Goal: Communication & Community: Answer question/provide support

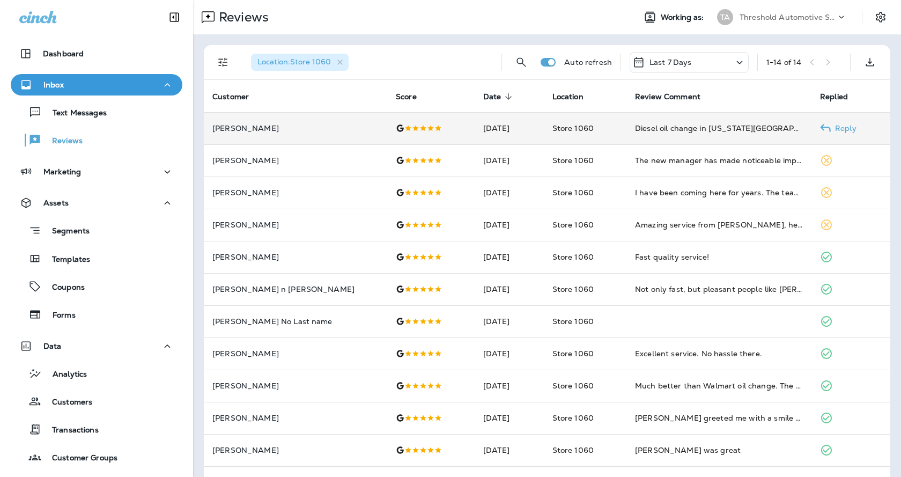
click at [821, 127] on use at bounding box center [826, 128] width 10 height 8
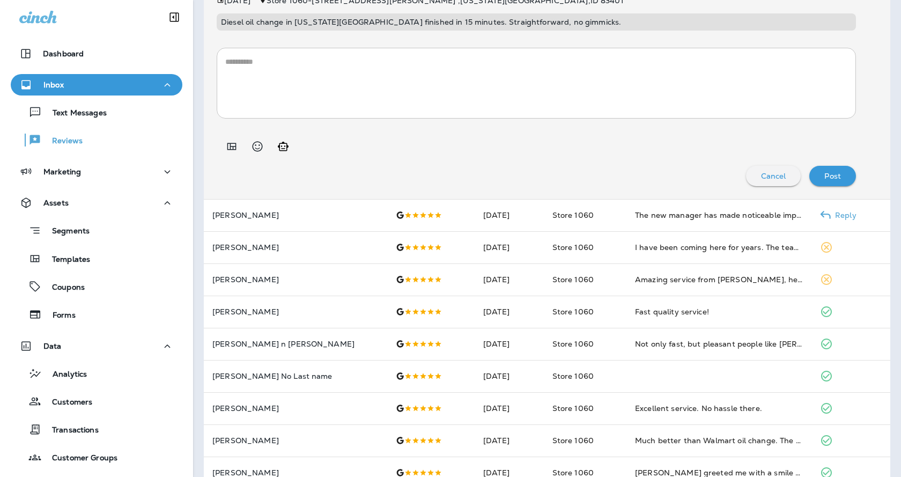
scroll to position [107, 0]
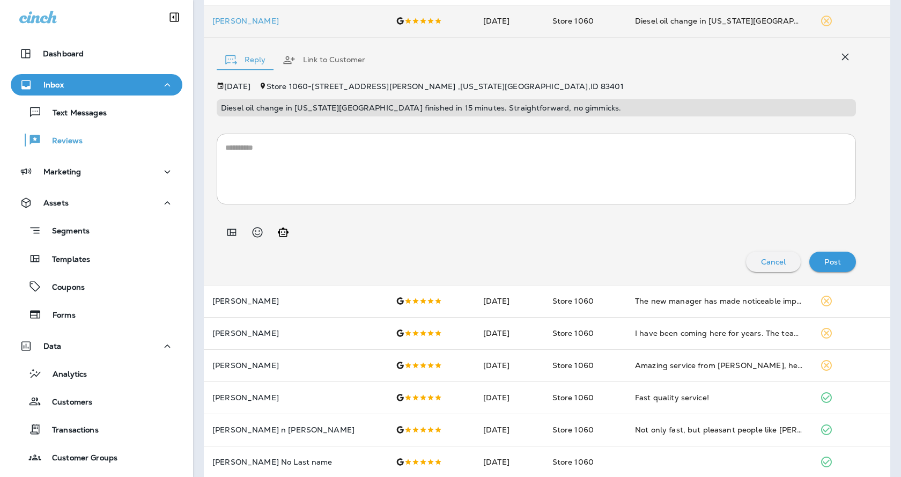
click at [284, 231] on icon "Generate AI response" at bounding box center [283, 232] width 13 height 13
type textarea "**********"
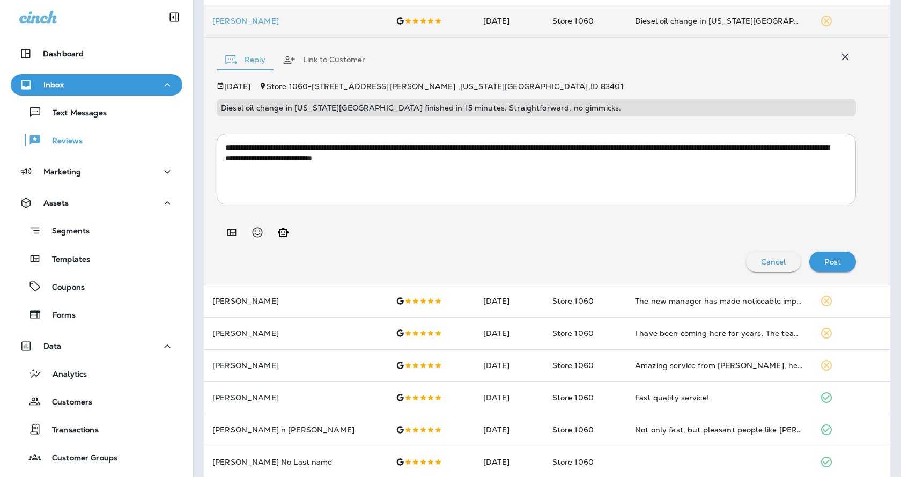
click at [825, 260] on p "Post" at bounding box center [833, 262] width 17 height 9
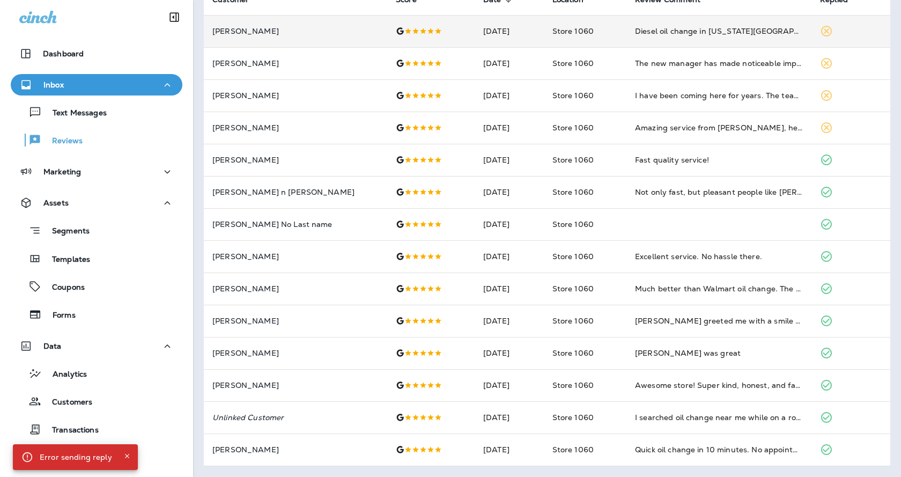
scroll to position [97, 0]
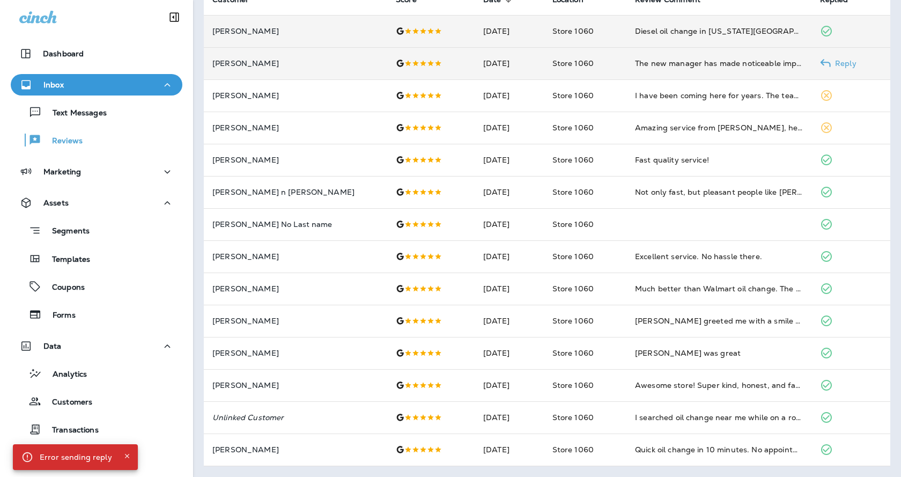
click at [831, 64] on p "Reply" at bounding box center [844, 63] width 26 height 9
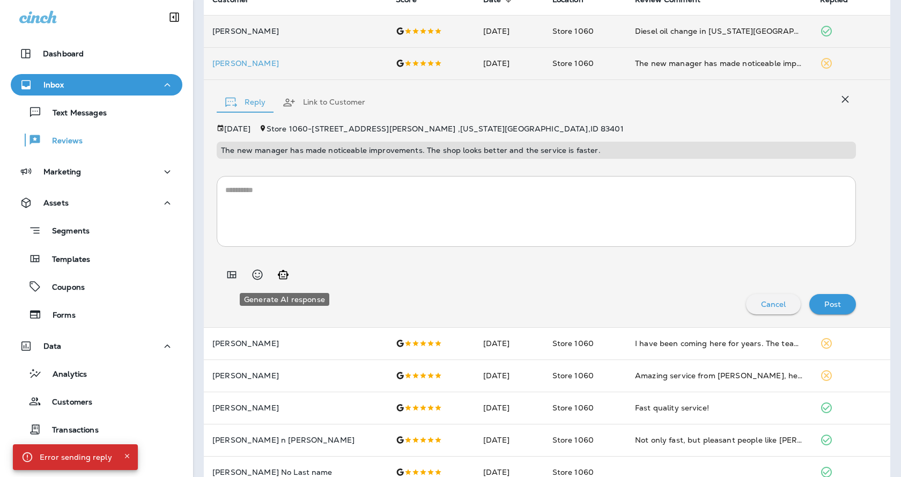
click at [285, 283] on button "Generate AI response" at bounding box center [283, 274] width 21 height 21
type textarea "**********"
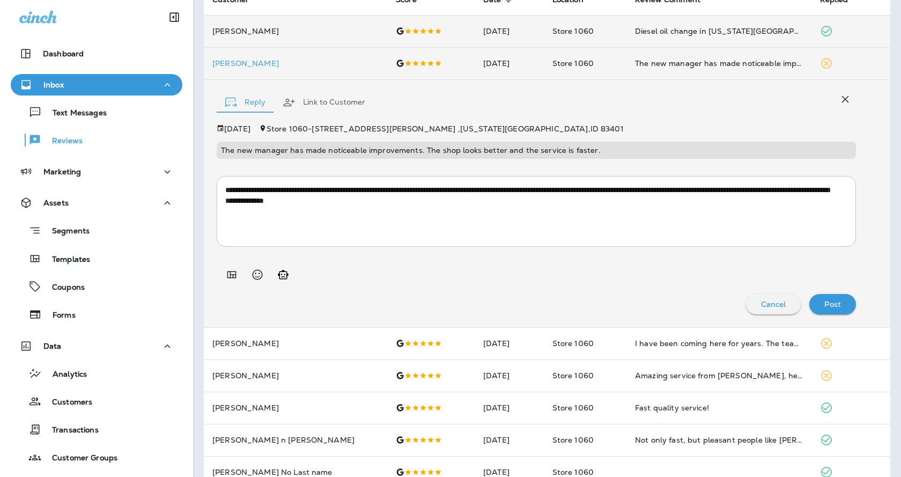
click at [830, 297] on div "Post" at bounding box center [833, 304] width 30 height 14
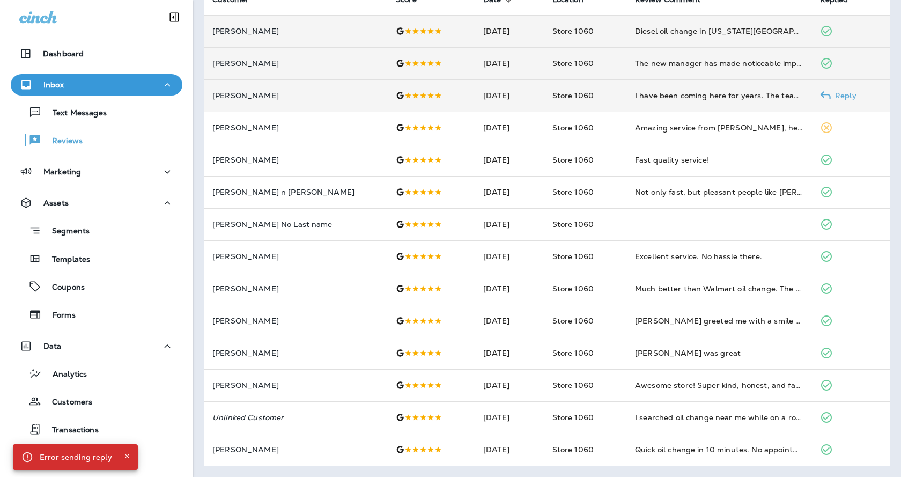
click at [821, 94] on use at bounding box center [826, 95] width 10 height 8
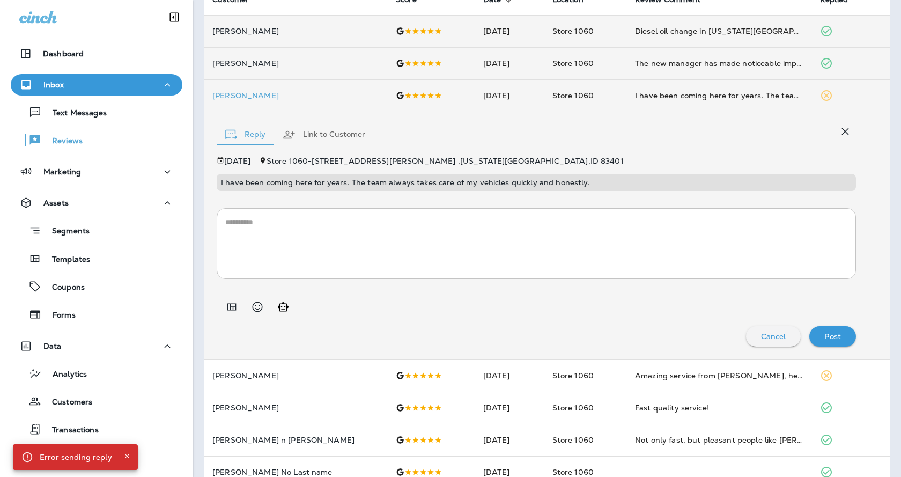
click at [282, 307] on icon "Generate AI response" at bounding box center [283, 306] width 13 height 13
click at [822, 342] on div "Post" at bounding box center [833, 336] width 30 height 14
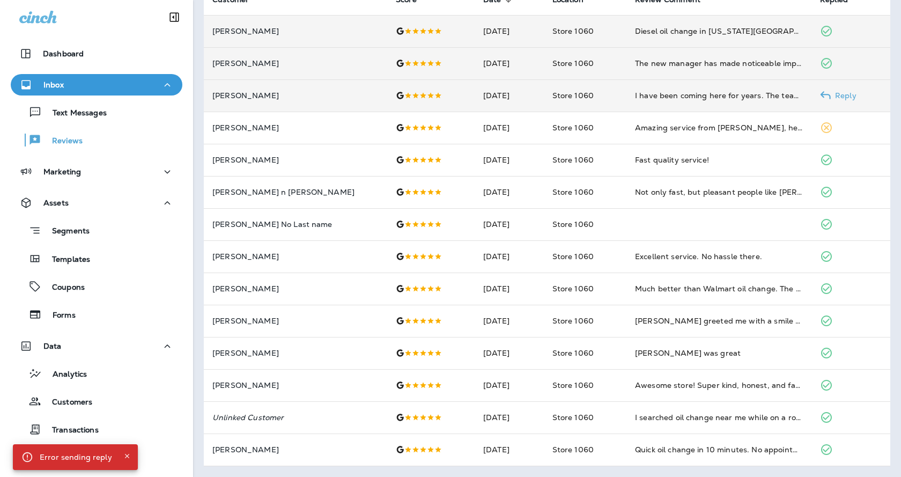
click at [831, 97] on p "Reply" at bounding box center [844, 95] width 26 height 9
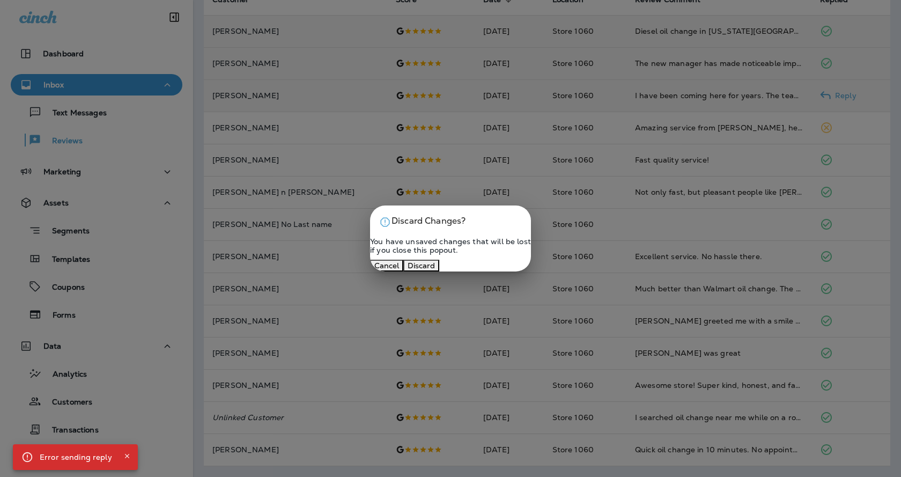
click at [404, 272] on button "Cancel" at bounding box center [386, 266] width 33 height 12
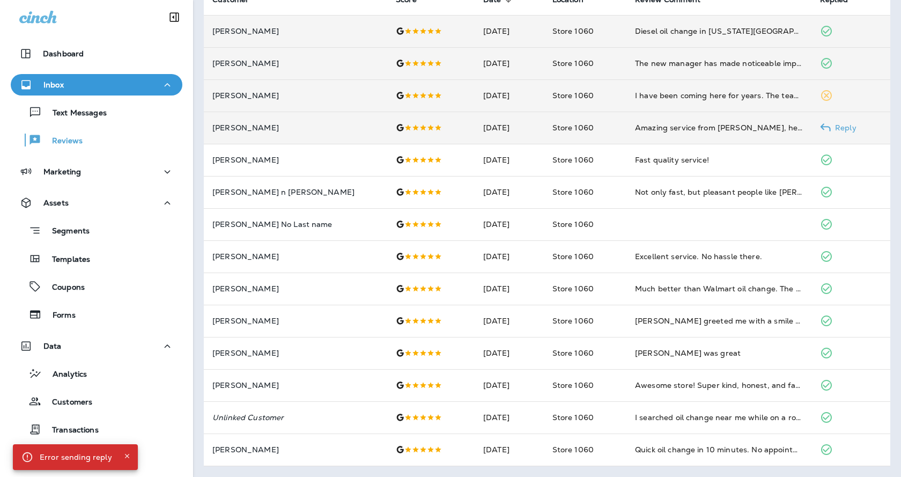
click at [820, 123] on icon at bounding box center [825, 127] width 11 height 11
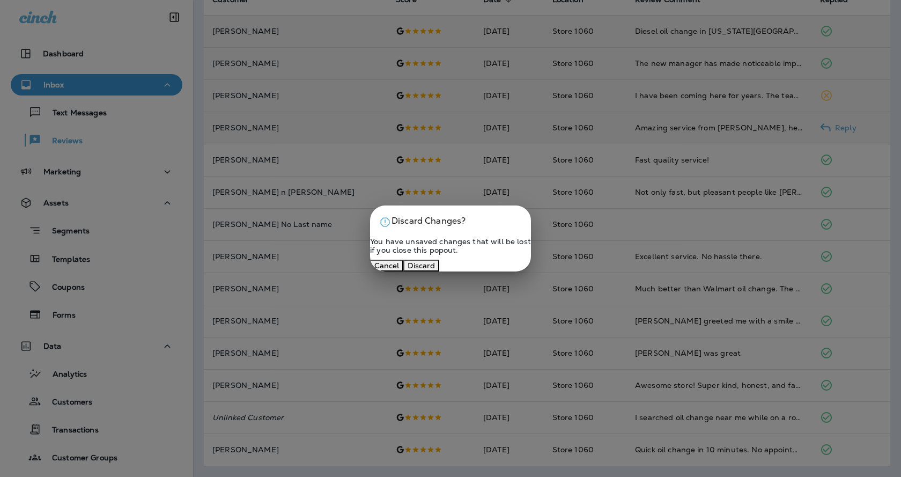
click at [404, 272] on button "Cancel" at bounding box center [386, 266] width 33 height 12
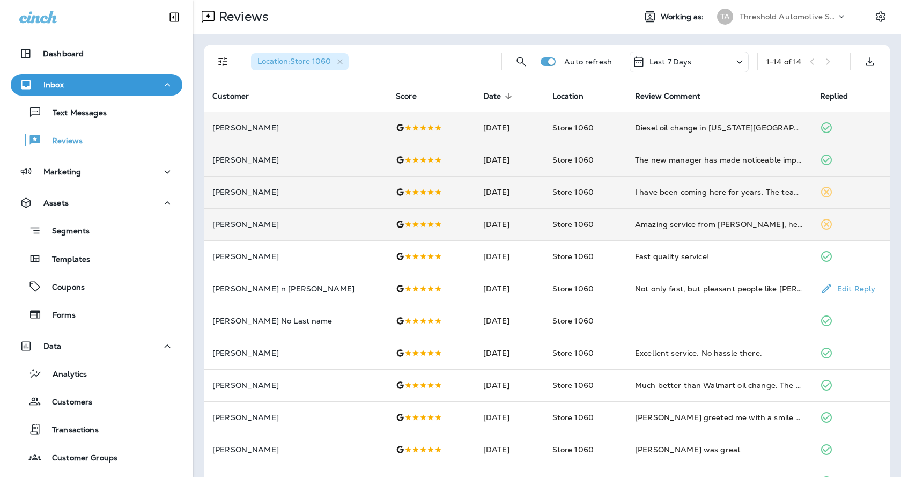
scroll to position [0, 0]
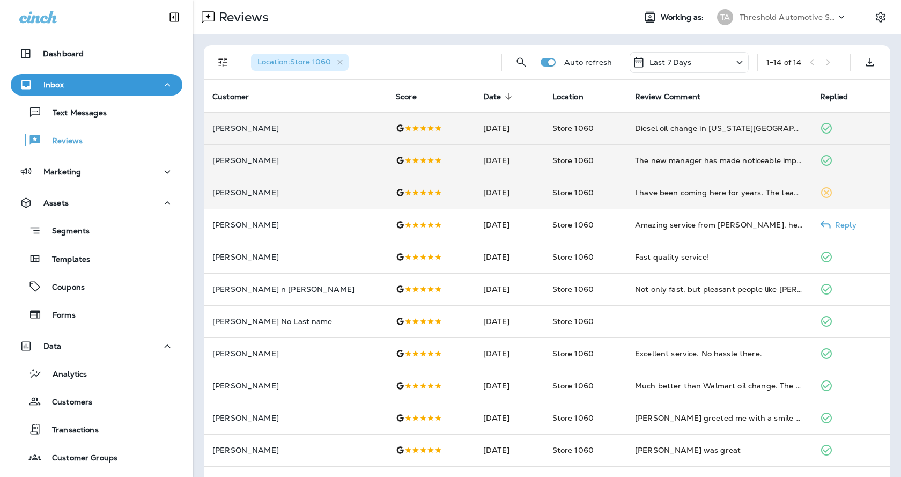
click at [821, 224] on use at bounding box center [826, 225] width 10 height 8
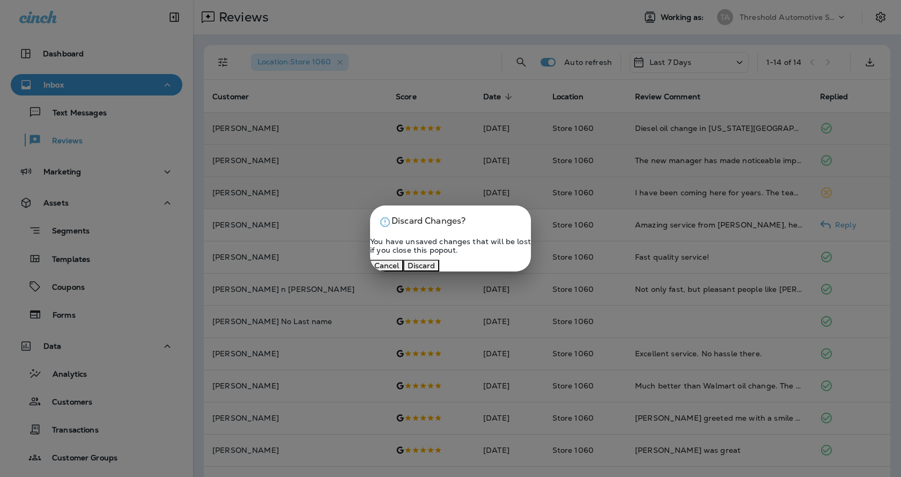
click at [404, 272] on button "Cancel" at bounding box center [386, 266] width 33 height 12
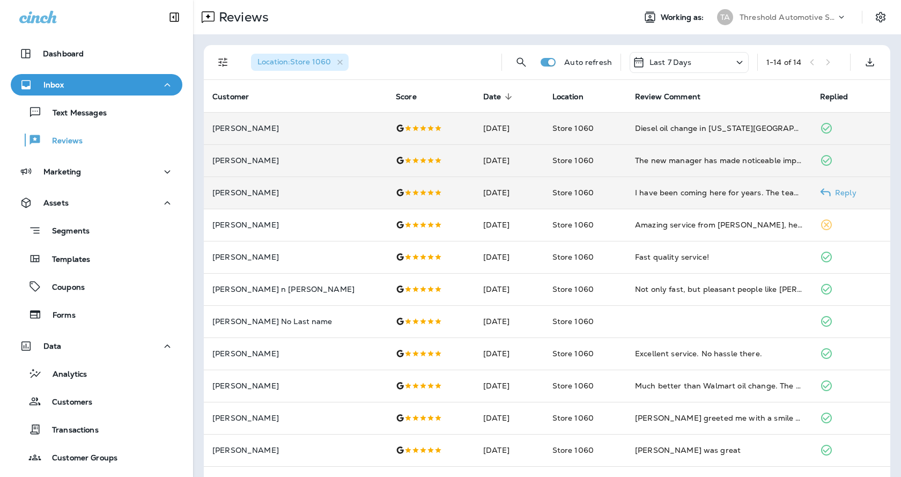
drag, startPoint x: 818, startPoint y: 179, endPoint x: 817, endPoint y: 196, distance: 16.7
click at [831, 196] on p "Reply" at bounding box center [844, 192] width 26 height 9
click at [820, 189] on icon at bounding box center [825, 192] width 11 height 11
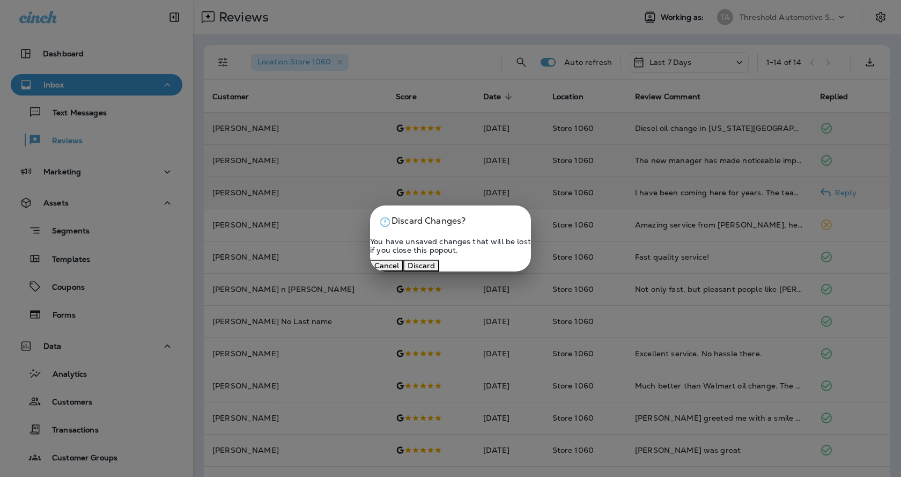
click at [404, 272] on button "Cancel" at bounding box center [386, 266] width 33 height 12
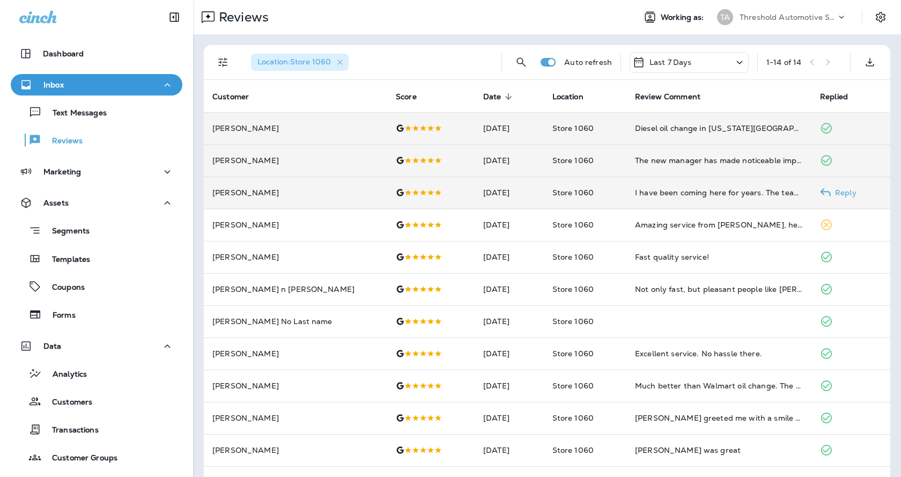
click at [831, 194] on p "Reply" at bounding box center [844, 192] width 26 height 9
click at [831, 192] on p "Reply" at bounding box center [844, 192] width 26 height 9
click at [831, 193] on p "Reply" at bounding box center [844, 192] width 26 height 9
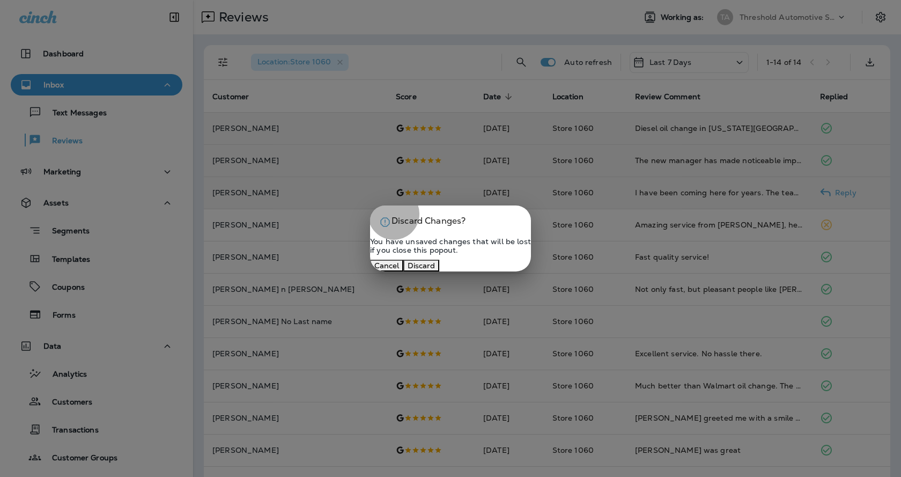
click at [439, 272] on button "Discard" at bounding box center [422, 266] width 36 height 12
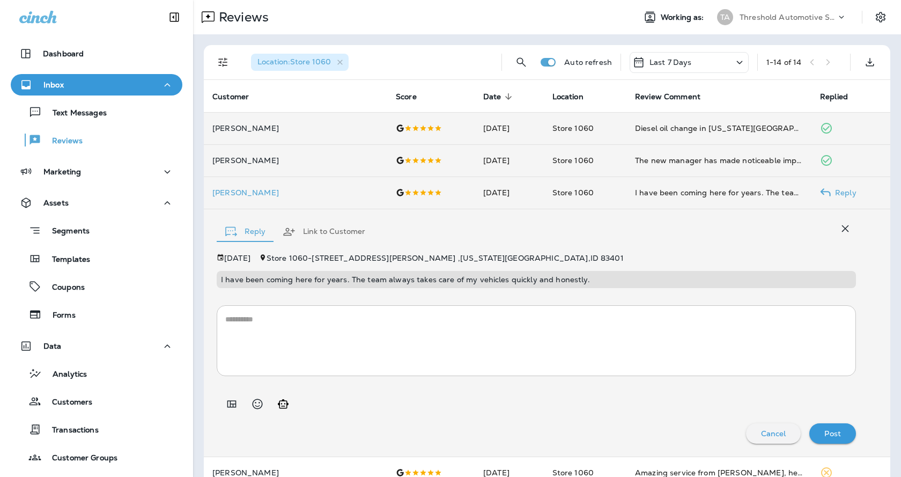
click at [287, 404] on icon "Generate AI response" at bounding box center [283, 403] width 11 height 9
type textarea "**********"
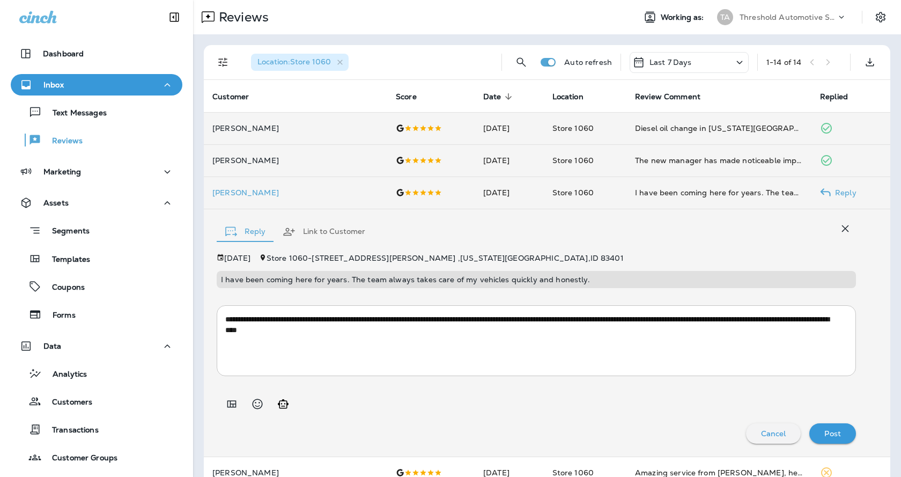
click at [825, 435] on p "Post" at bounding box center [833, 433] width 17 height 9
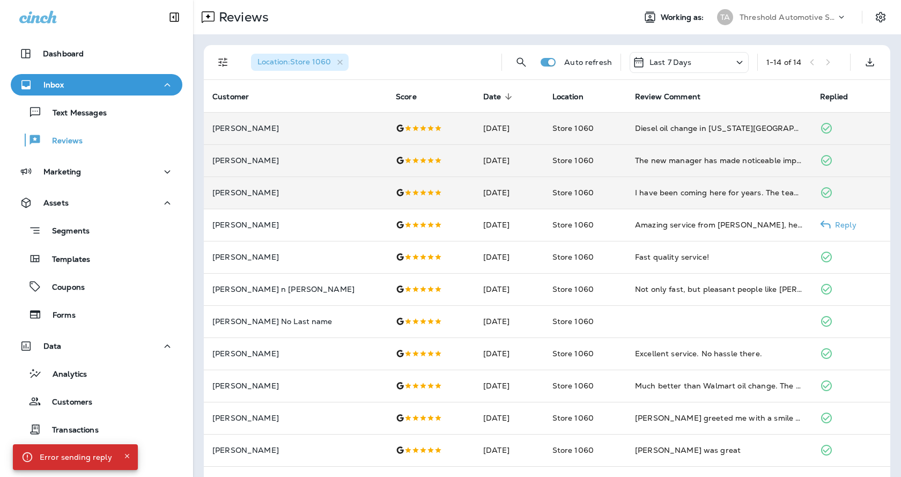
click at [820, 228] on icon at bounding box center [825, 224] width 11 height 11
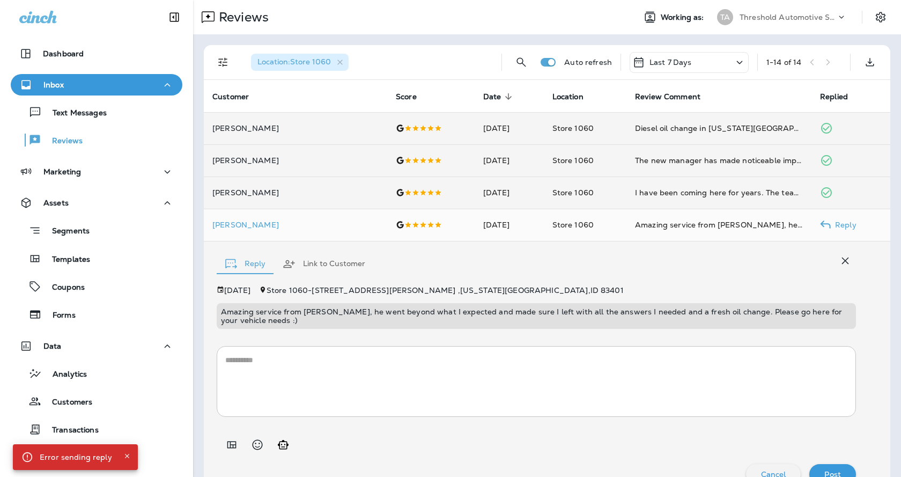
scroll to position [20, 0]
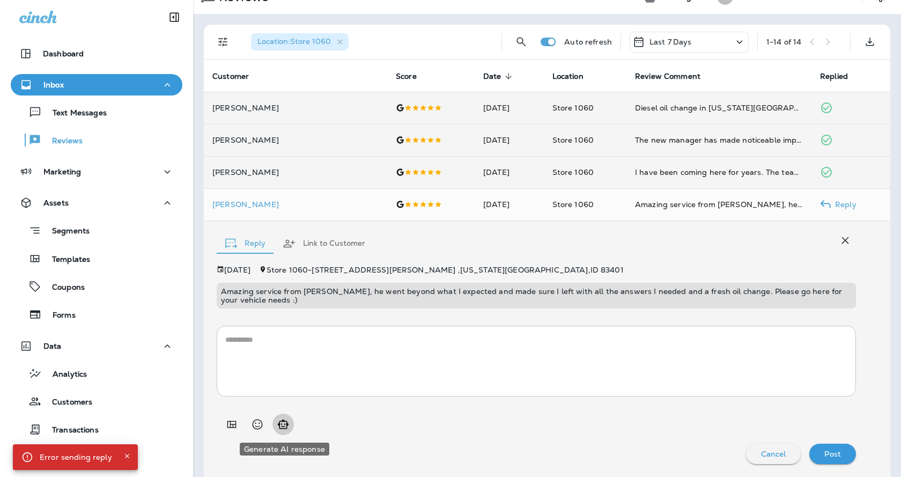
click at [280, 426] on icon "Generate AI response" at bounding box center [283, 424] width 11 height 9
type textarea "**********"
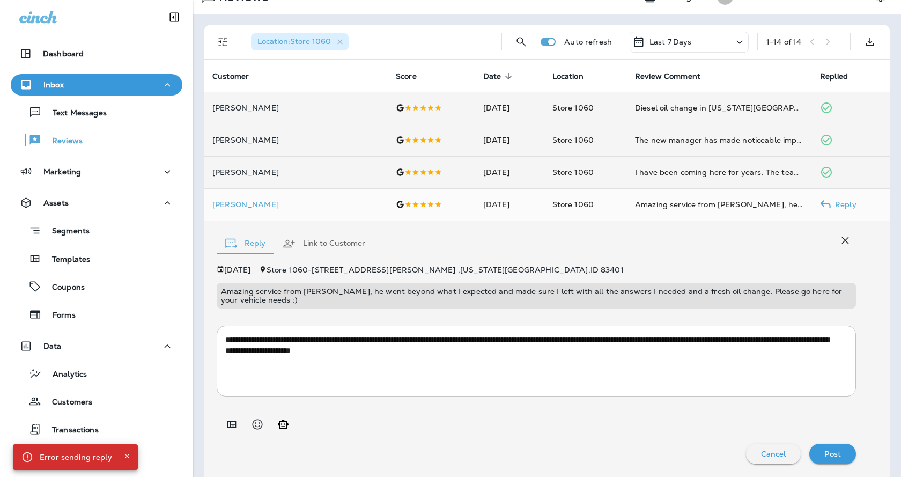
click at [834, 456] on div "Post" at bounding box center [833, 454] width 30 height 14
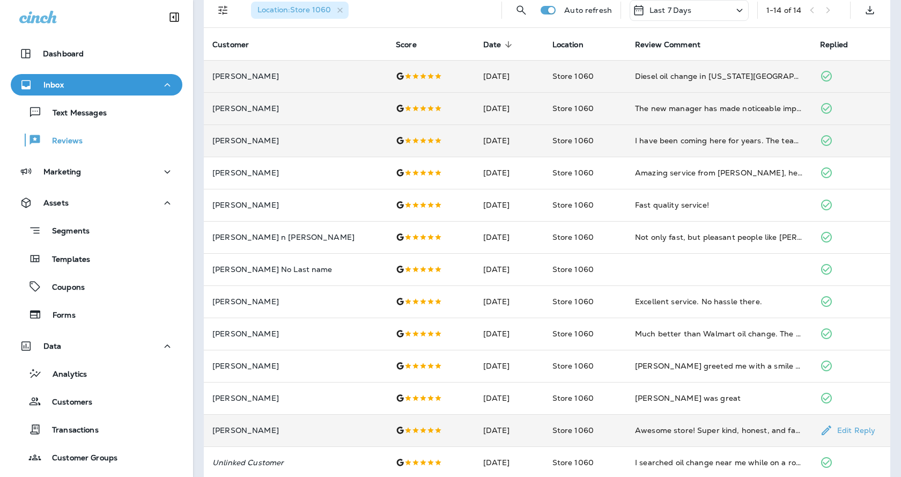
scroll to position [0, 0]
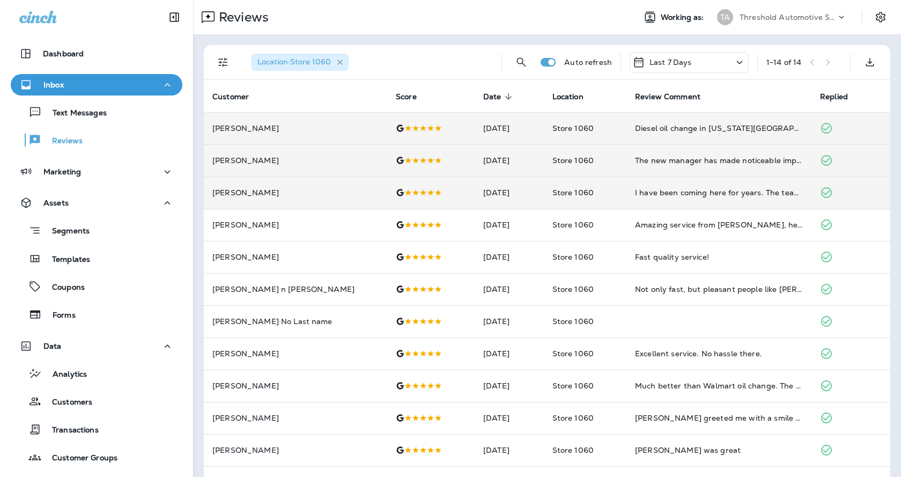
click at [342, 63] on icon "button" at bounding box center [340, 62] width 9 height 9
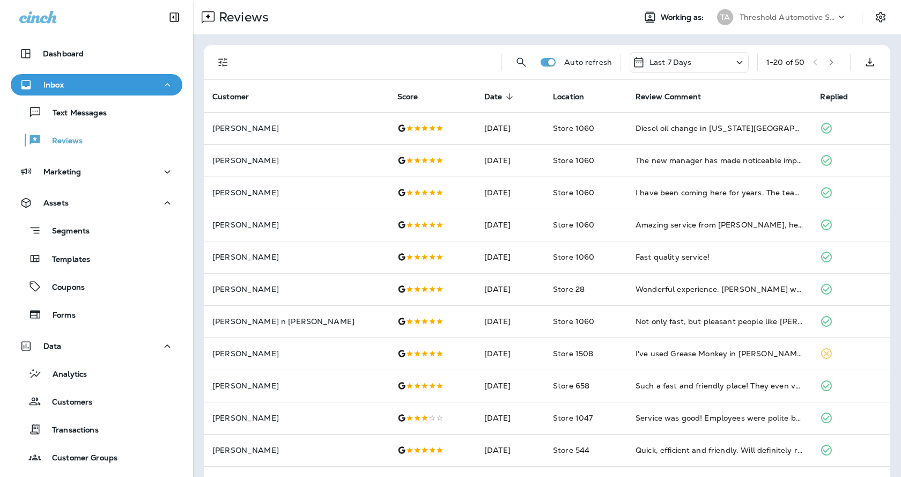
click at [224, 61] on icon "Filters" at bounding box center [223, 62] width 13 height 13
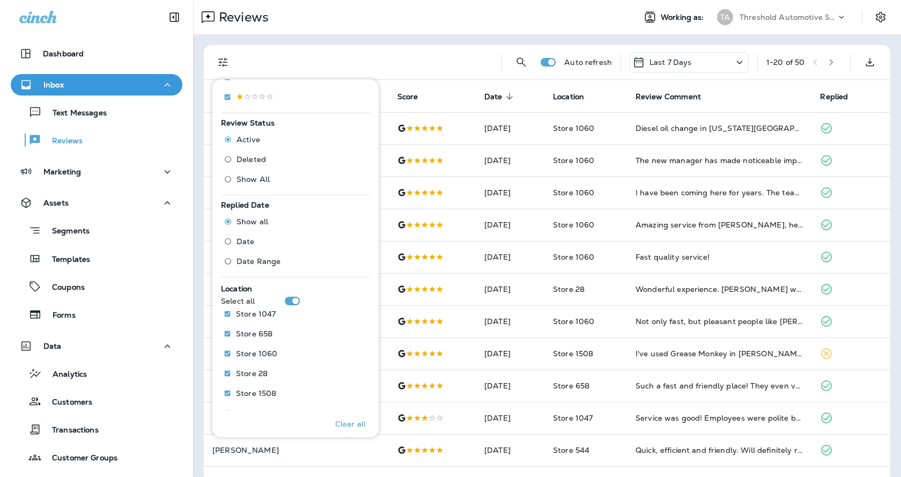
scroll to position [317, 0]
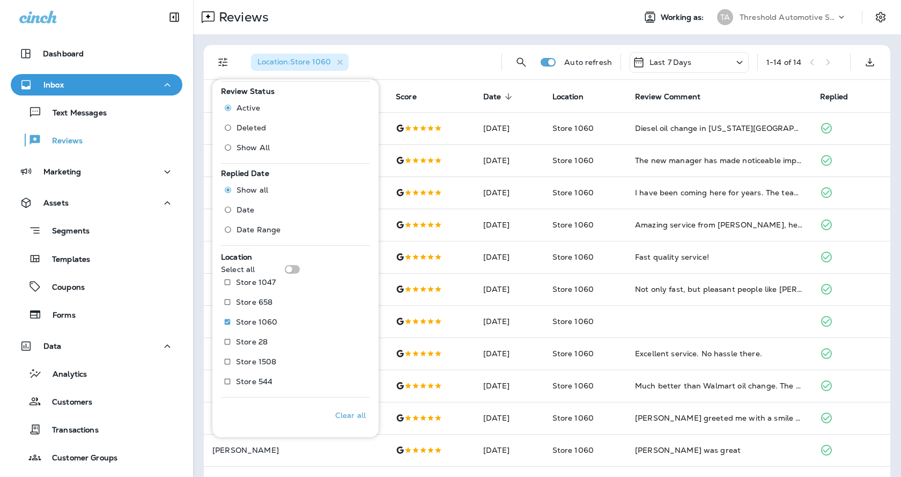
click at [461, 10] on div "Reviews" at bounding box center [410, 16] width 434 height 21
